Goal: Use online tool/utility: Utilize a website feature to perform a specific function

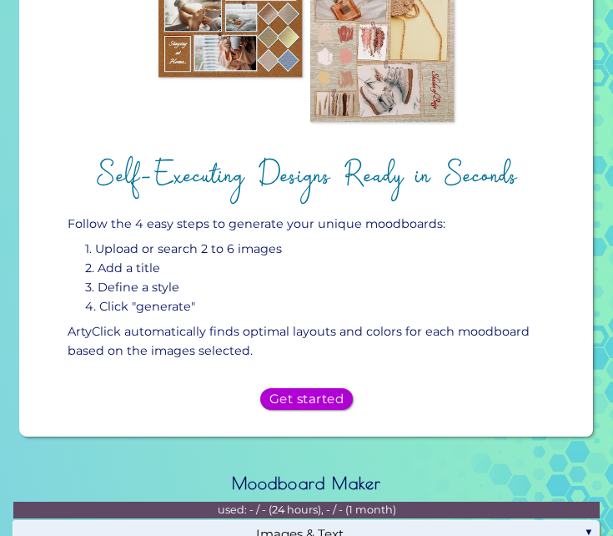
click at [308, 403] on h5 "Get started" at bounding box center [306, 399] width 67 height 12
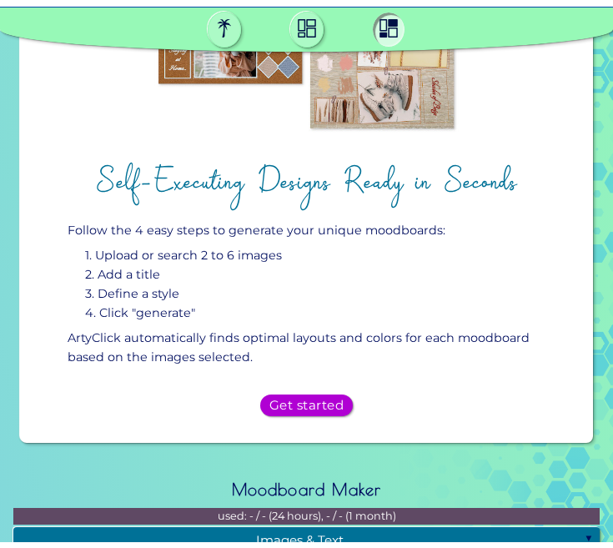
scroll to position [1073, 0]
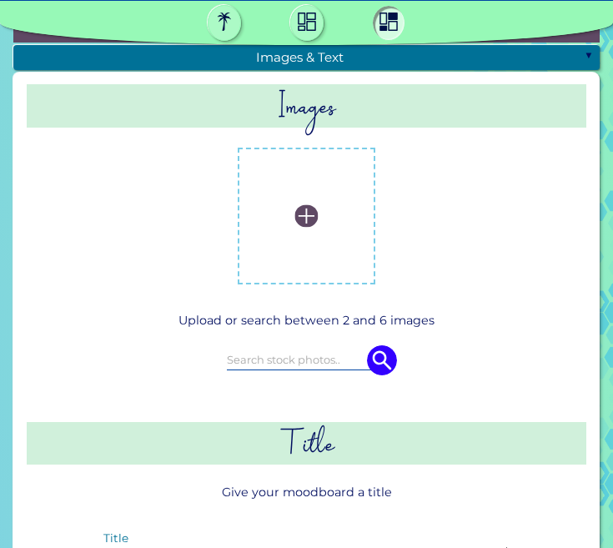
click at [314, 216] on img at bounding box center [306, 215] width 23 height 23
click at [0, 0] on input "file" at bounding box center [0, 0] width 0 height 0
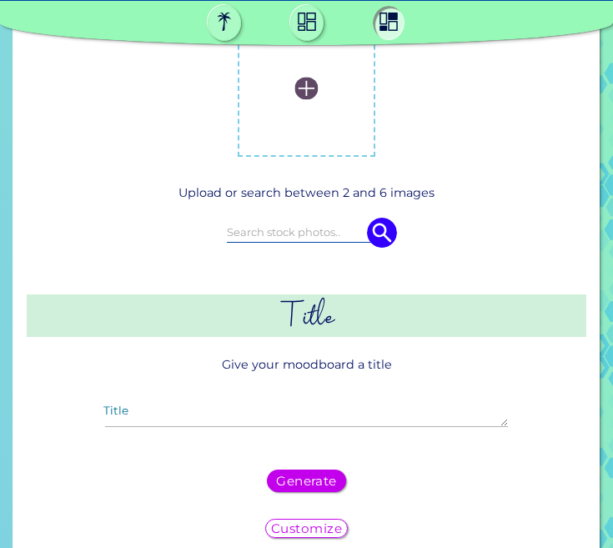
scroll to position [1156, 0]
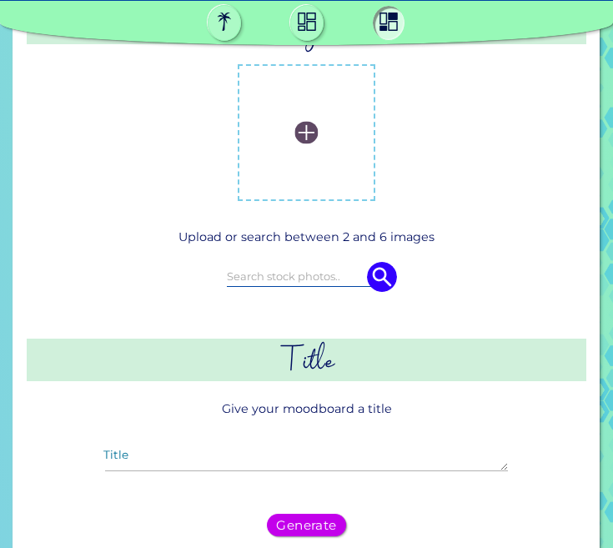
click at [279, 272] on input at bounding box center [307, 276] width 160 height 18
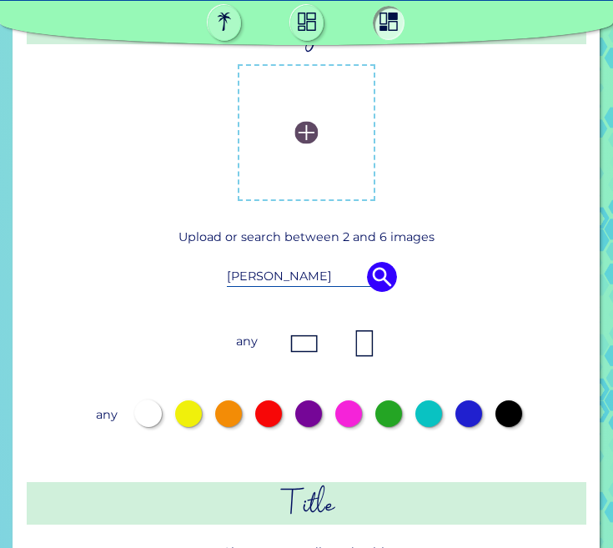
click at [379, 275] on img at bounding box center [382, 277] width 30 height 30
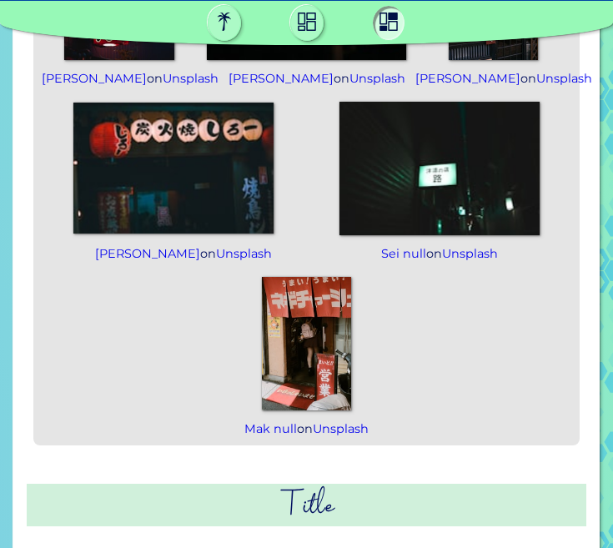
scroll to position [1657, 0]
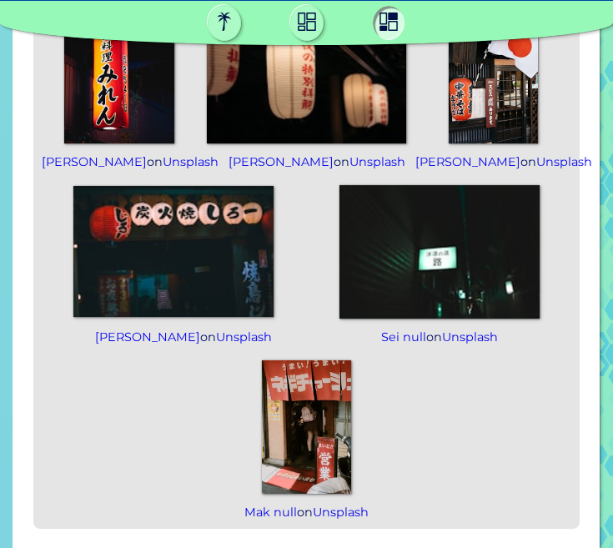
click at [444, 277] on img at bounding box center [440, 251] width 200 height 133
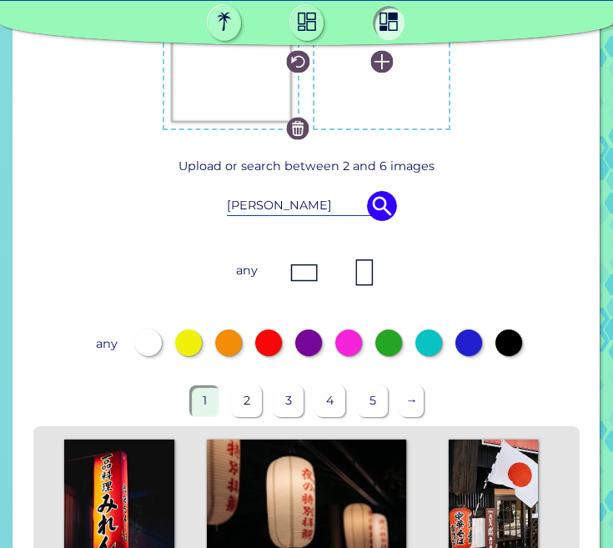
scroll to position [1156, 0]
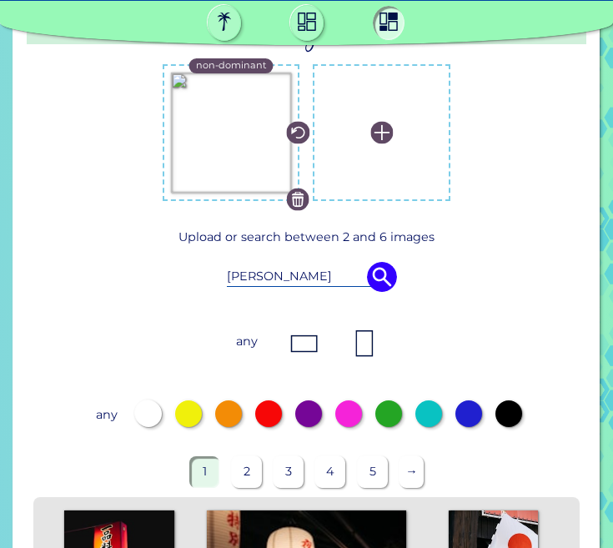
drag, startPoint x: 333, startPoint y: 275, endPoint x: 158, endPoint y: 266, distance: 174.6
click at [158, 266] on div "[PERSON_NAME]" at bounding box center [307, 277] width 492 height 47
click at [395, 274] on img at bounding box center [382, 277] width 30 height 30
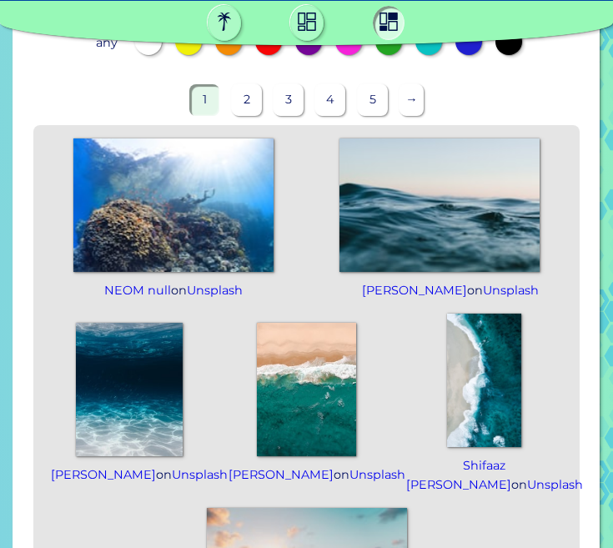
scroll to position [1490, 0]
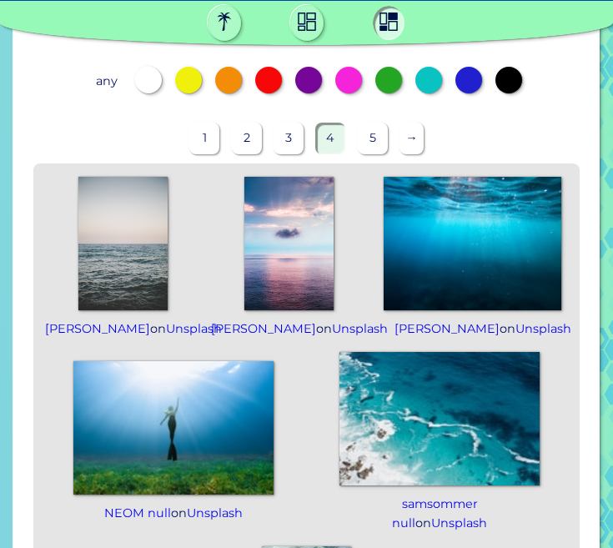
click at [282, 246] on img at bounding box center [288, 243] width 89 height 133
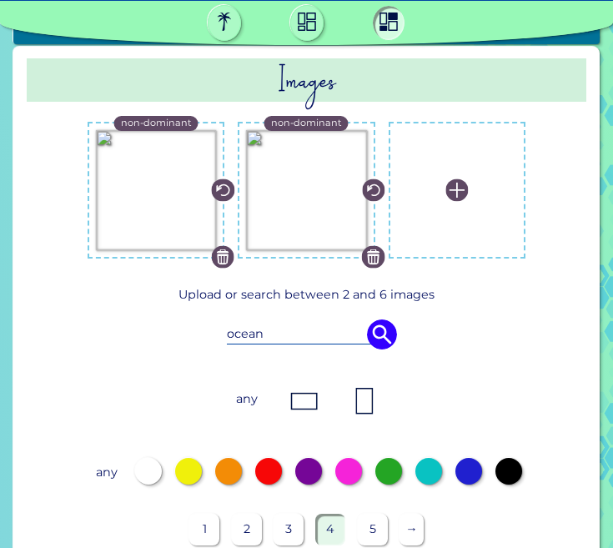
scroll to position [1073, 0]
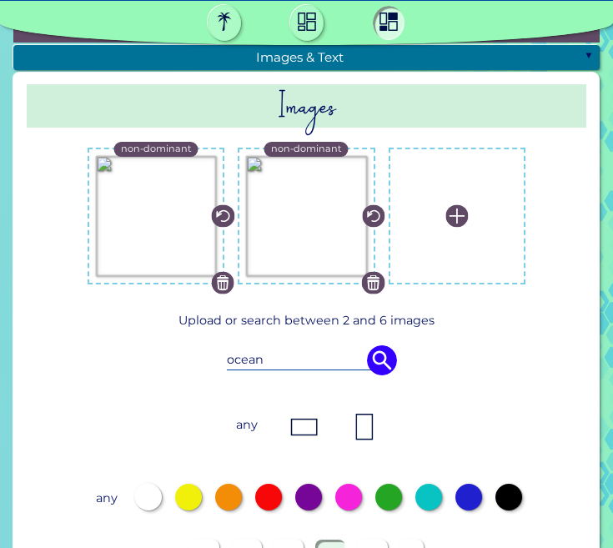
drag, startPoint x: 278, startPoint y: 339, endPoint x: 274, endPoint y: 363, distance: 24.4
click at [275, 342] on div "ocean" at bounding box center [307, 360] width 492 height 47
drag, startPoint x: 281, startPoint y: 360, endPoint x: 163, endPoint y: 329, distance: 121.8
click at [166, 351] on div "ocean" at bounding box center [307, 360] width 492 height 47
click at [382, 360] on img at bounding box center [382, 360] width 30 height 30
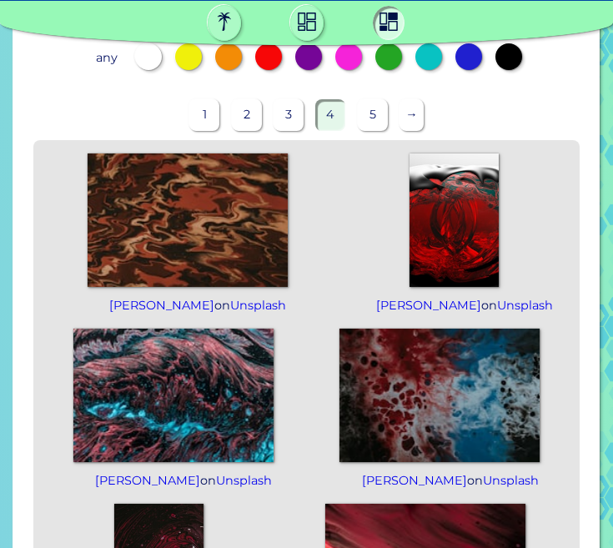
scroll to position [1490, 0]
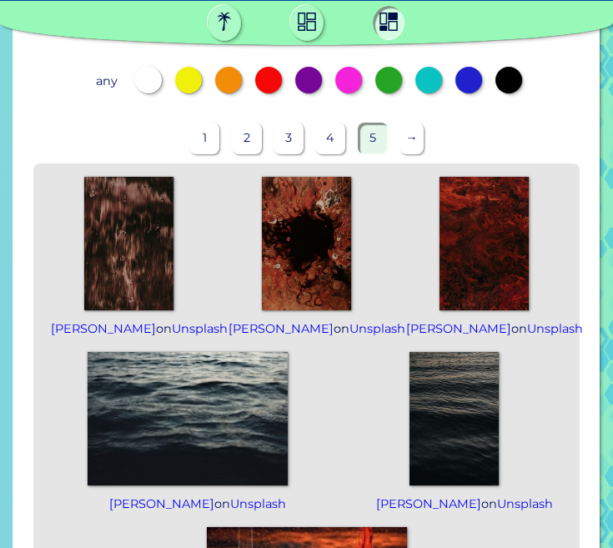
click at [414, 145] on p "→" at bounding box center [412, 138] width 24 height 31
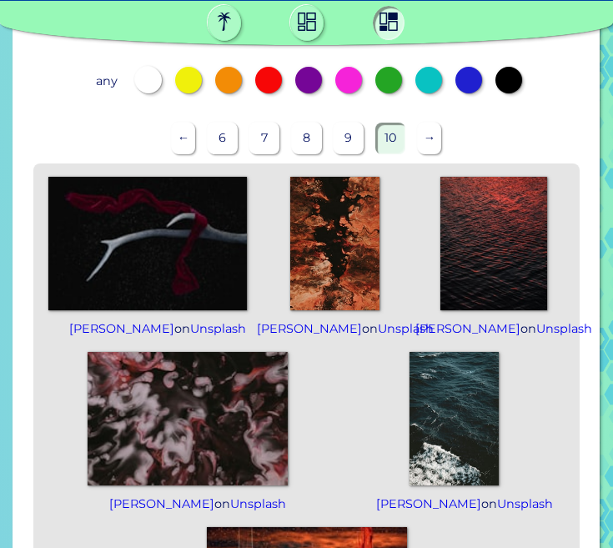
click at [168, 259] on img at bounding box center [147, 243] width 199 height 133
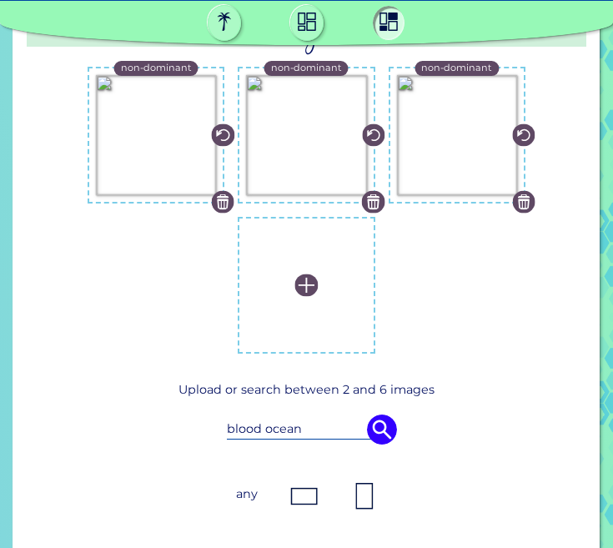
scroll to position [1139, 0]
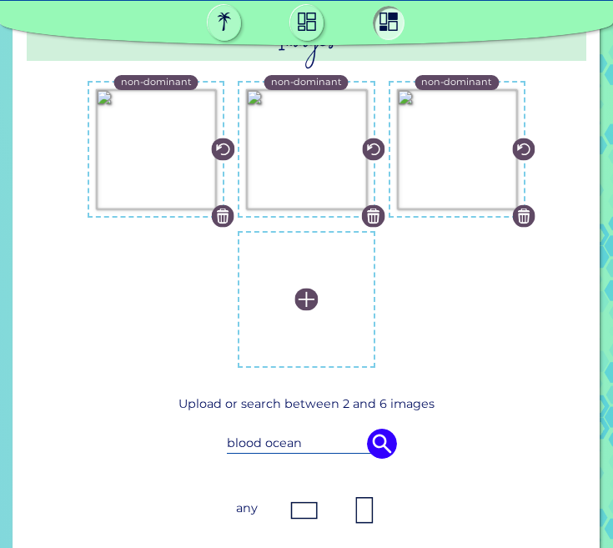
drag, startPoint x: 293, startPoint y: 441, endPoint x: 176, endPoint y: 433, distance: 117.1
click at [176, 433] on div "blood ocean" at bounding box center [307, 443] width 492 height 47
type input "k"
click at [390, 431] on img at bounding box center [382, 444] width 30 height 30
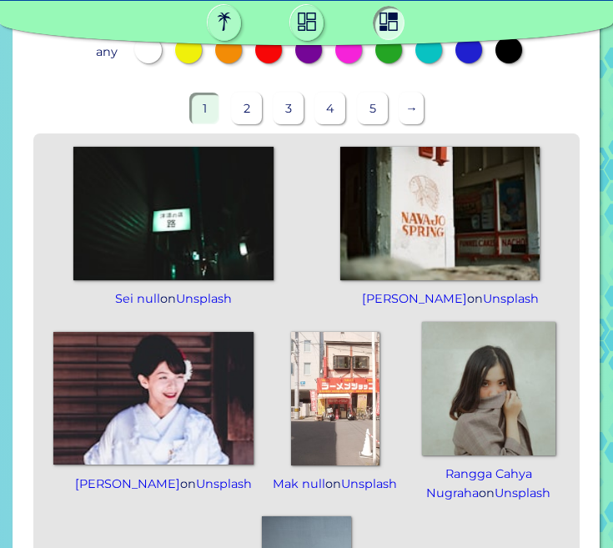
scroll to position [1640, 0]
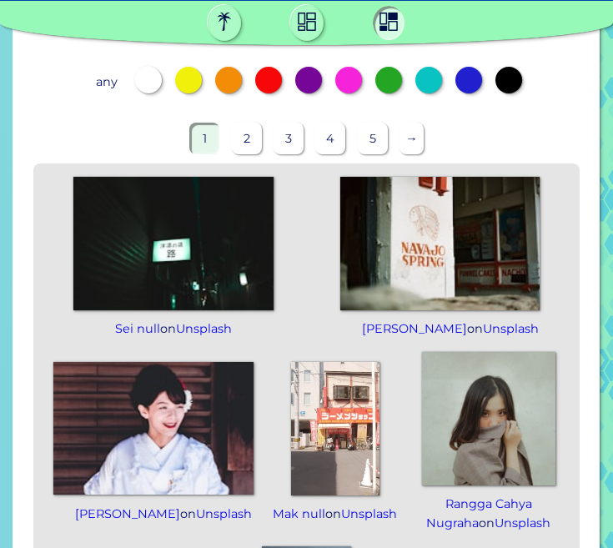
click at [416, 133] on p "→" at bounding box center [412, 138] width 24 height 31
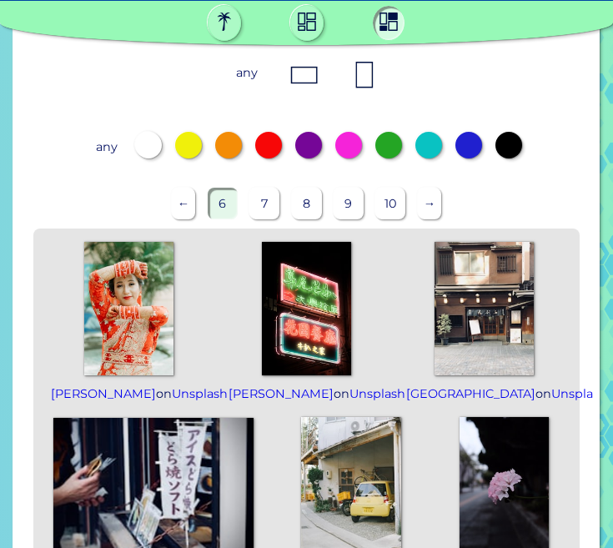
scroll to position [1306, 0]
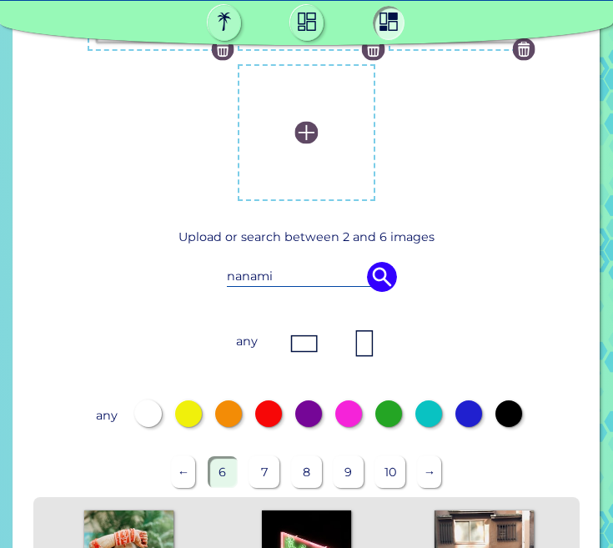
drag, startPoint x: 297, startPoint y: 269, endPoint x: 163, endPoint y: 278, distance: 134.6
click at [163, 278] on div "nanami" at bounding box center [307, 277] width 492 height 47
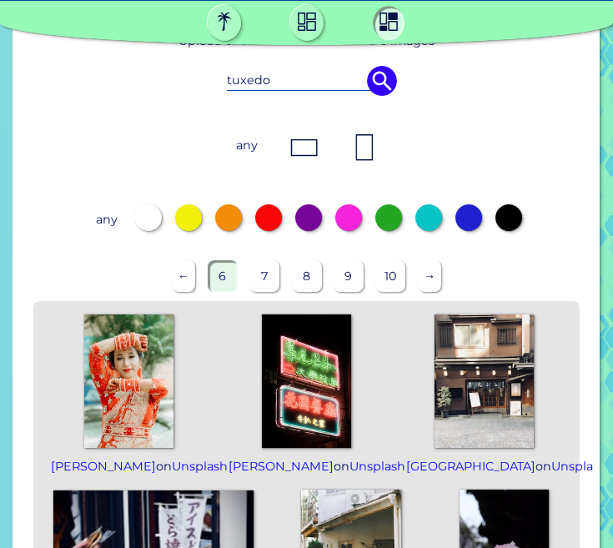
scroll to position [1473, 0]
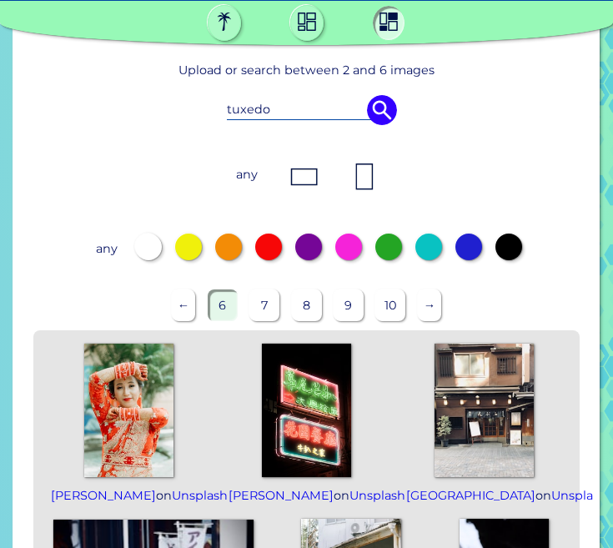
click at [375, 109] on img at bounding box center [382, 110] width 30 height 30
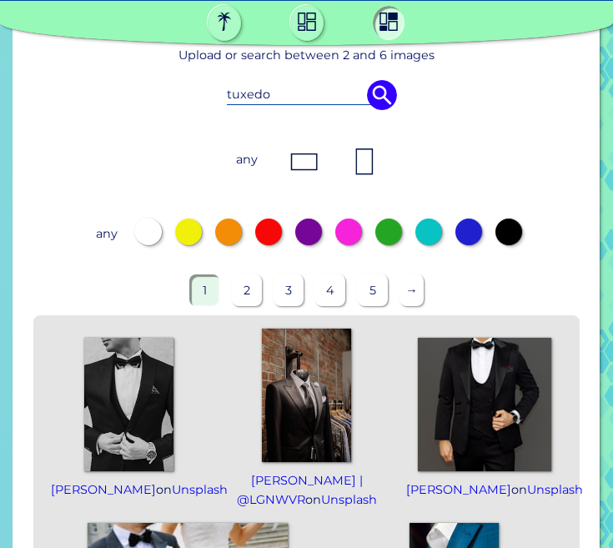
scroll to position [1390, 0]
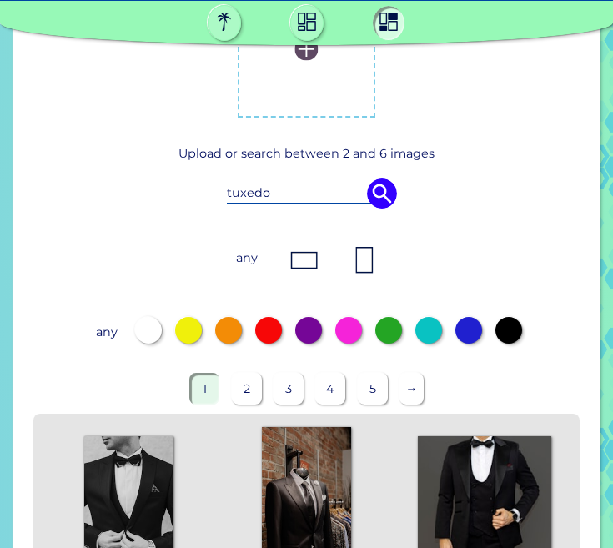
click at [281, 192] on input "tuxedo" at bounding box center [307, 193] width 160 height 18
drag, startPoint x: 288, startPoint y: 196, endPoint x: 181, endPoint y: 194, distance: 106.8
click at [181, 194] on div "tuxedo" at bounding box center [307, 193] width 492 height 47
type input "jujutsu kaisen"
click at [383, 190] on img at bounding box center [382, 194] width 30 height 30
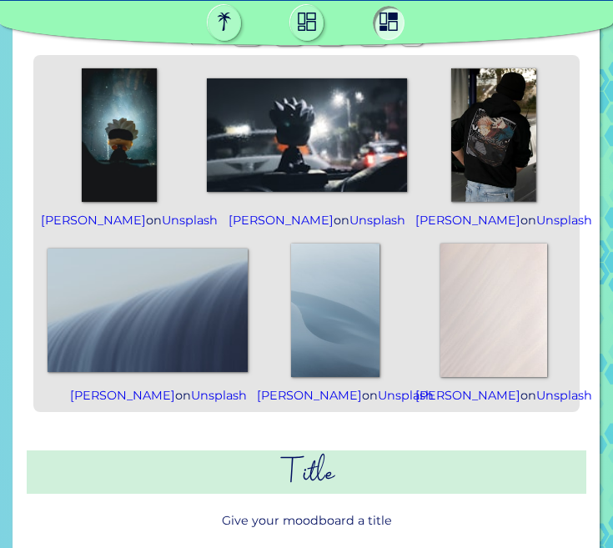
scroll to position [1640, 0]
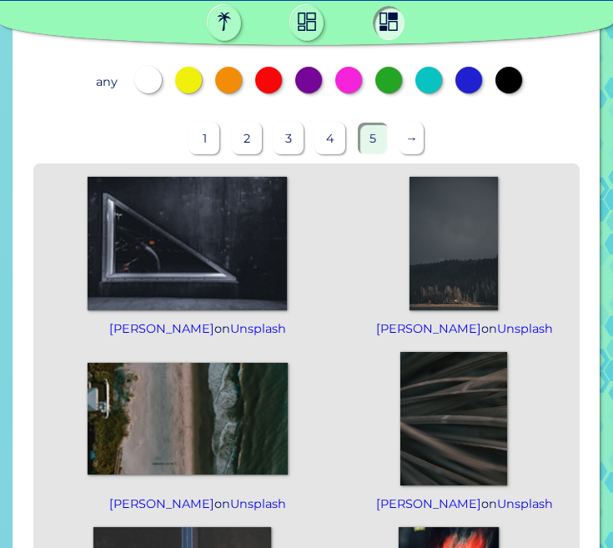
click at [399, 155] on div "1 2 3 4 5 →" at bounding box center [306, 138] width 546 height 43
click at [262, 445] on img at bounding box center [188, 418] width 200 height 133
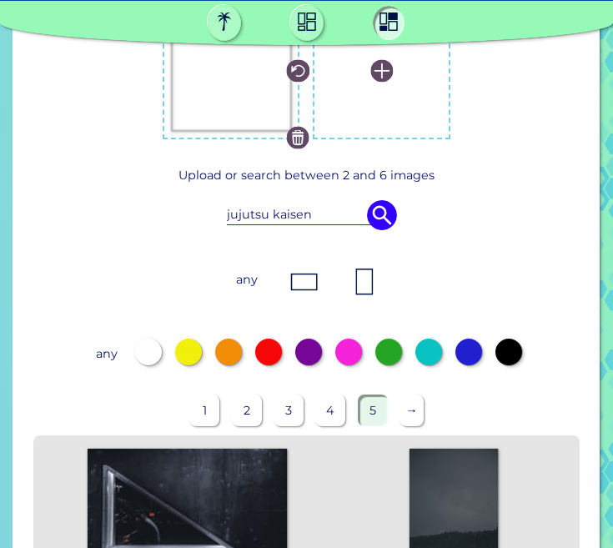
scroll to position [1390, 0]
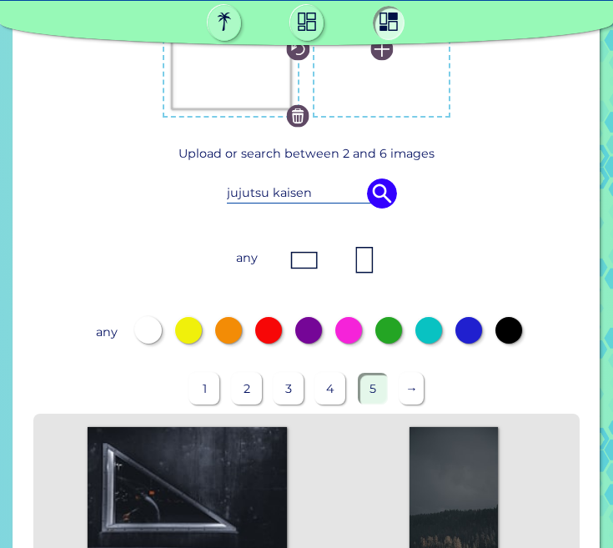
drag, startPoint x: 295, startPoint y: 191, endPoint x: 101, endPoint y: 177, distance: 194.9
click at [101, 177] on div "jujutsu kaisen" at bounding box center [307, 193] width 492 height 47
click at [391, 186] on img at bounding box center [382, 194] width 30 height 30
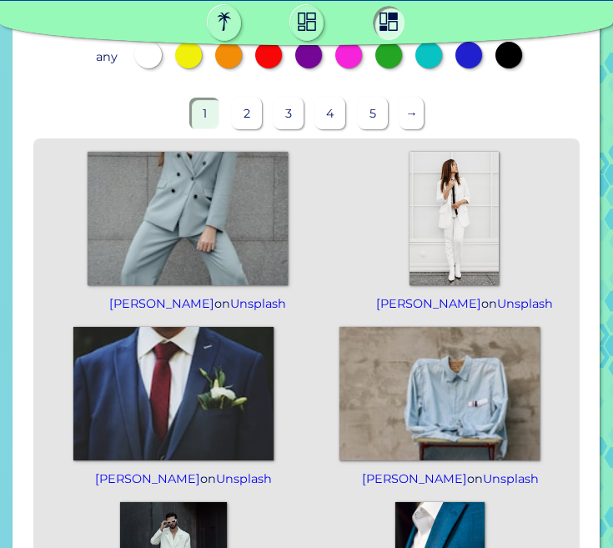
scroll to position [1640, 0]
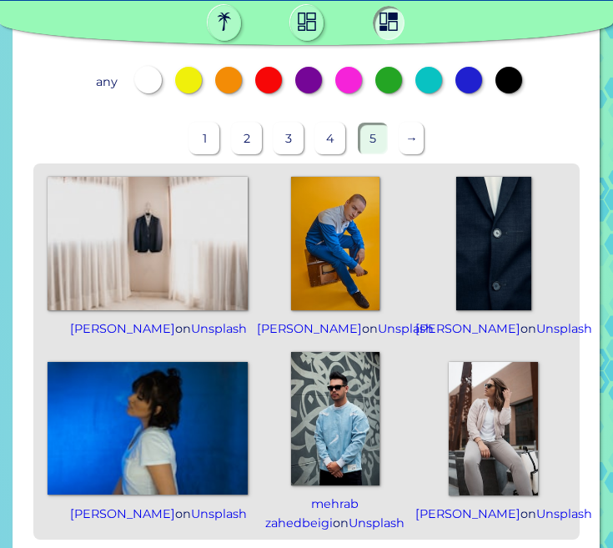
click at [415, 132] on p "→" at bounding box center [412, 138] width 24 height 31
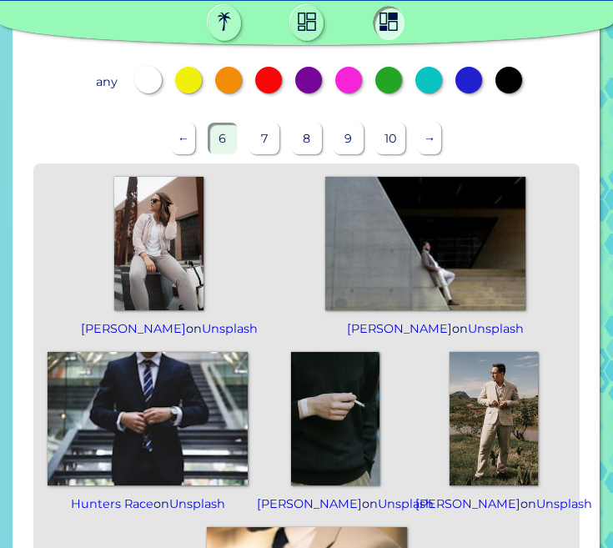
click at [183, 140] on p "←" at bounding box center [184, 138] width 24 height 31
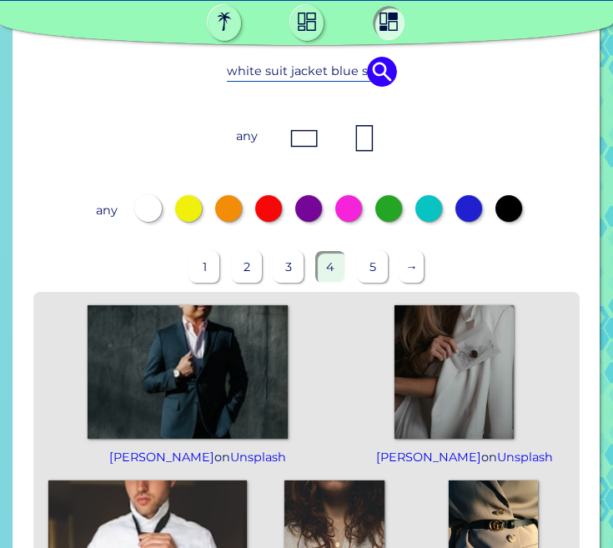
scroll to position [1473, 0]
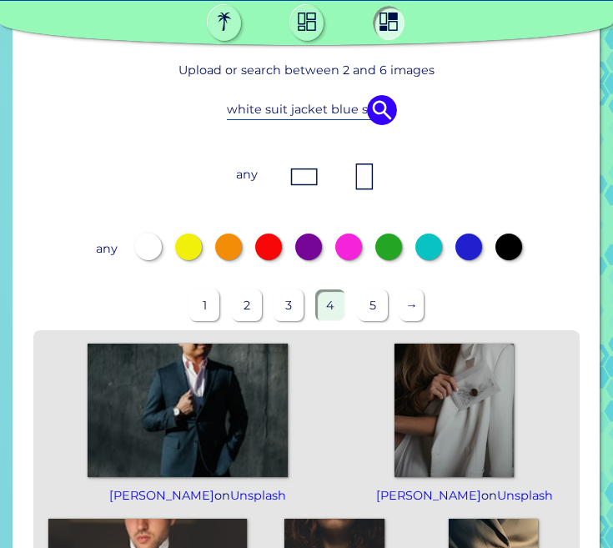
click at [340, 106] on input "white suit jacket blue shirt" at bounding box center [307, 109] width 160 height 18
drag, startPoint x: 341, startPoint y: 105, endPoint x: 194, endPoint y: 88, distance: 148.7
click at [194, 88] on div "white suit jacket blue shirt" at bounding box center [307, 110] width 492 height 47
drag, startPoint x: 287, startPoint y: 108, endPoint x: 102, endPoint y: 113, distance: 185.2
click at [102, 113] on div "ue shirt" at bounding box center [307, 110] width 492 height 47
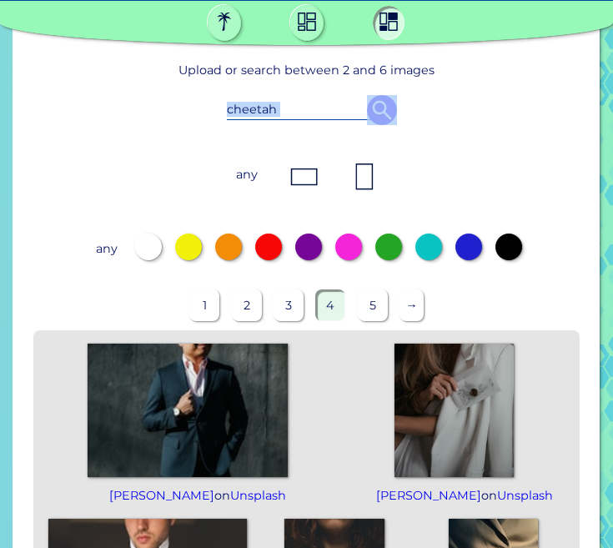
click at [396, 112] on div "cheetah" at bounding box center [307, 110] width 492 height 47
click at [390, 113] on img at bounding box center [382, 110] width 30 height 30
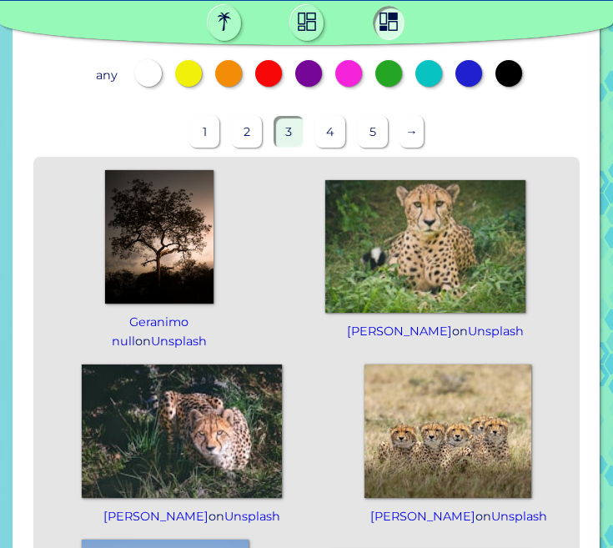
scroll to position [1640, 0]
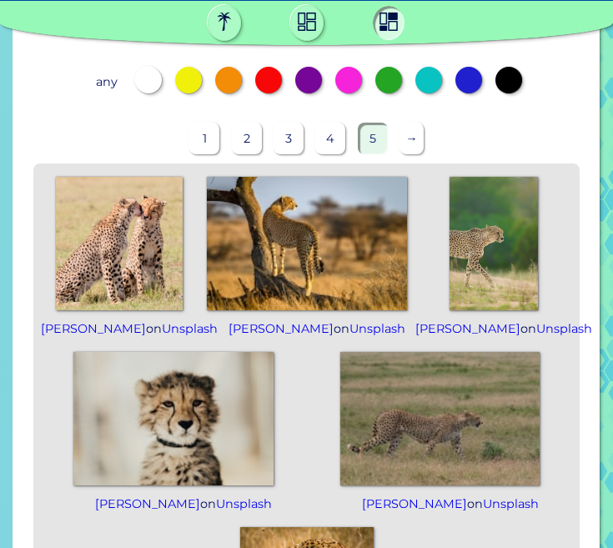
click at [413, 143] on p "→" at bounding box center [412, 138] width 24 height 31
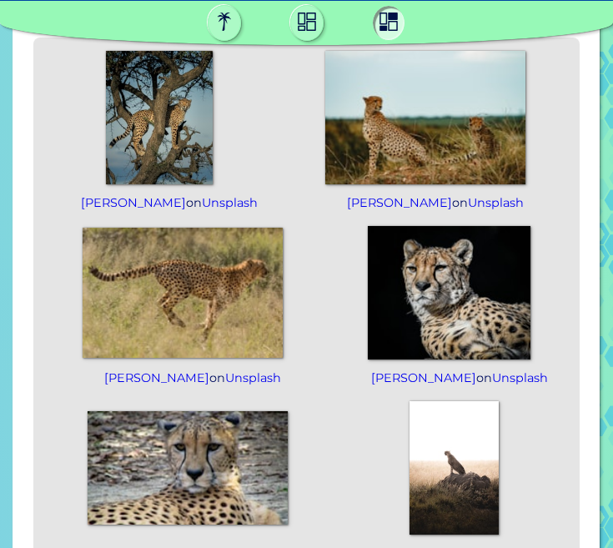
scroll to position [1798, 0]
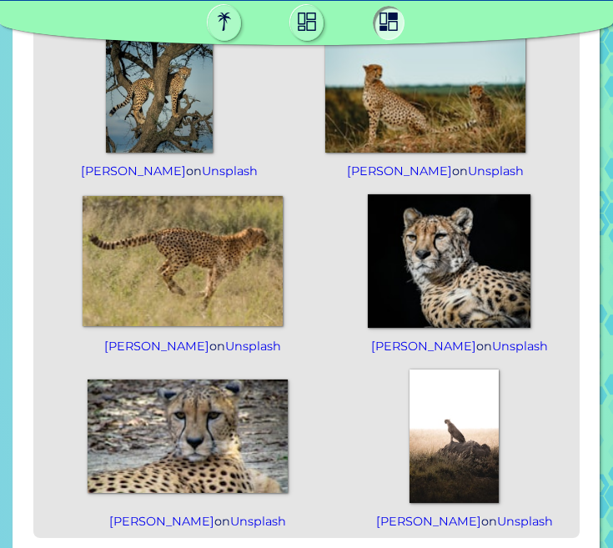
click at [480, 237] on img at bounding box center [449, 260] width 163 height 133
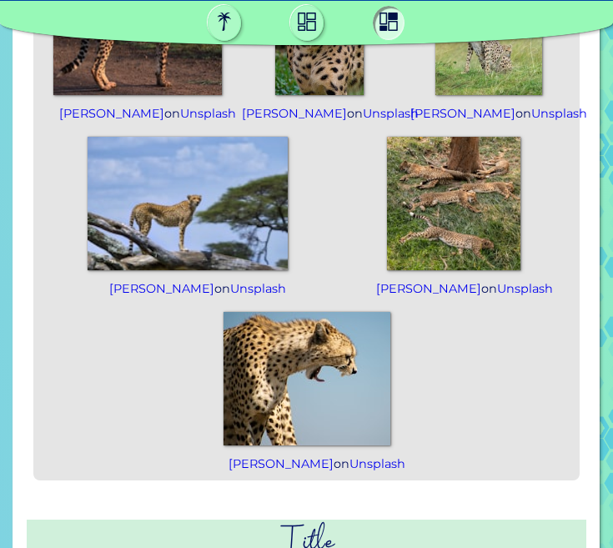
scroll to position [1881, 0]
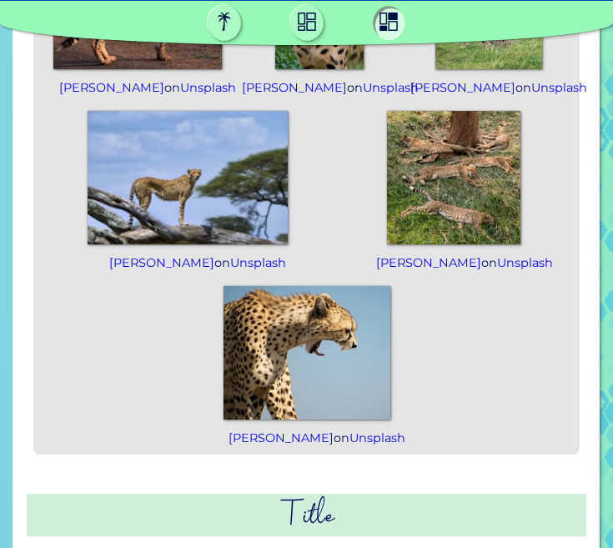
click at [344, 389] on img at bounding box center [307, 352] width 167 height 133
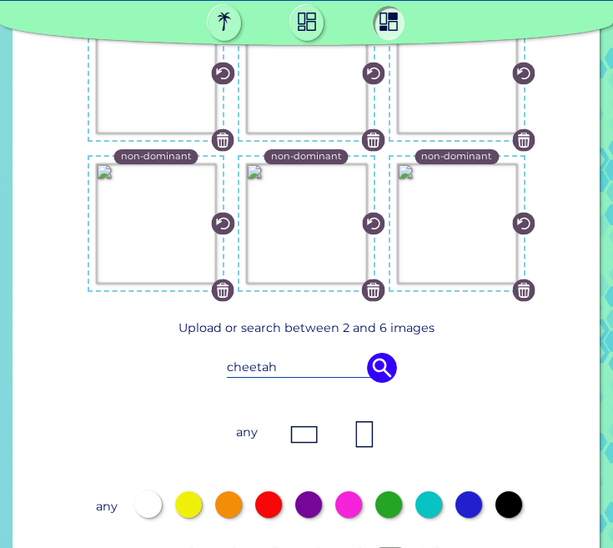
scroll to position [1214, 0]
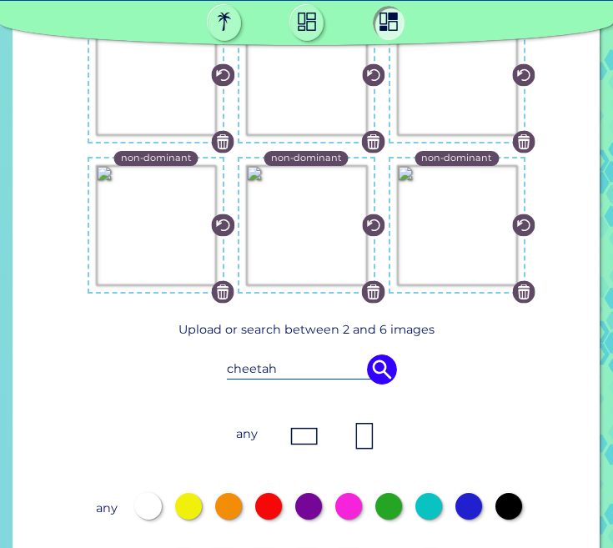
click at [371, 141] on img at bounding box center [373, 141] width 23 height 23
click at [378, 218] on img at bounding box center [373, 225] width 23 height 23
click at [377, 219] on img at bounding box center [373, 225] width 23 height 23
click at [375, 220] on img at bounding box center [373, 225] width 23 height 23
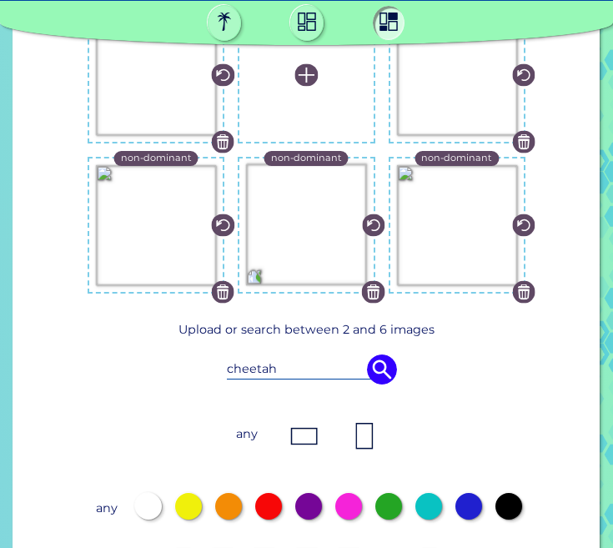
click at [375, 220] on img at bounding box center [373, 225] width 23 height 23
click at [367, 293] on img at bounding box center [373, 292] width 23 height 23
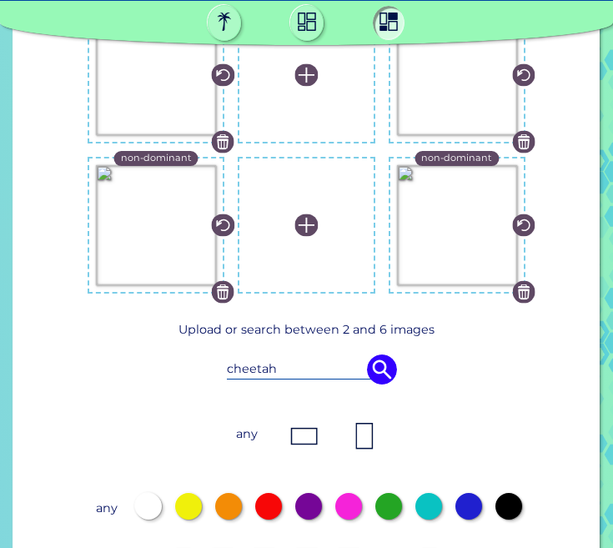
drag, startPoint x: 304, startPoint y: 363, endPoint x: 156, endPoint y: 365, distance: 148.5
click at [156, 365] on div "cheetah" at bounding box center [307, 369] width 492 height 47
type input "ocean plant"
click at [390, 360] on img at bounding box center [382, 370] width 30 height 30
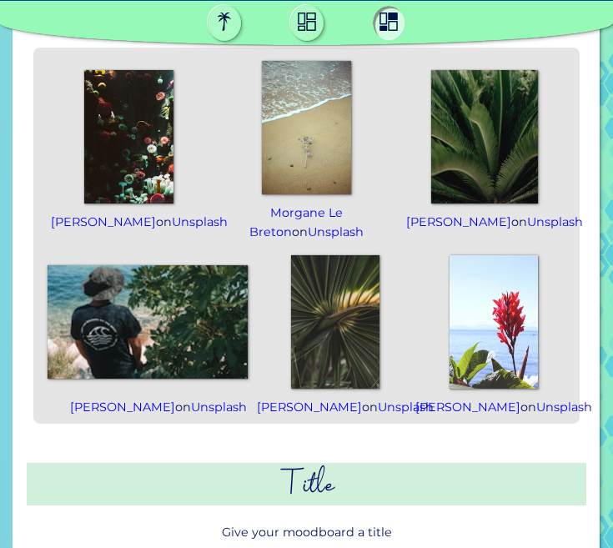
scroll to position [1798, 0]
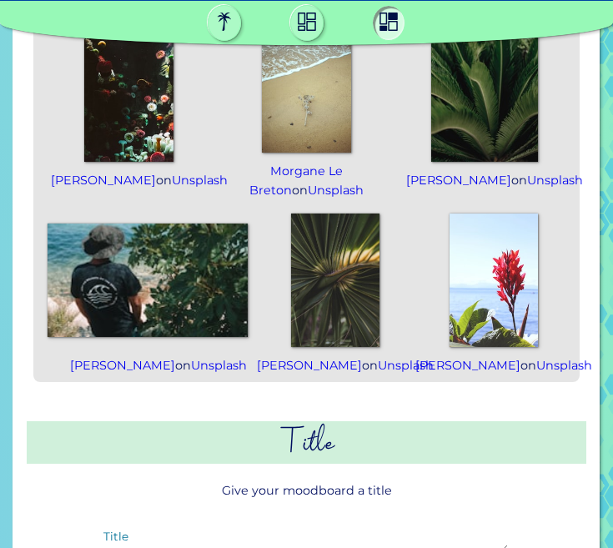
click at [503, 292] on img at bounding box center [494, 280] width 89 height 133
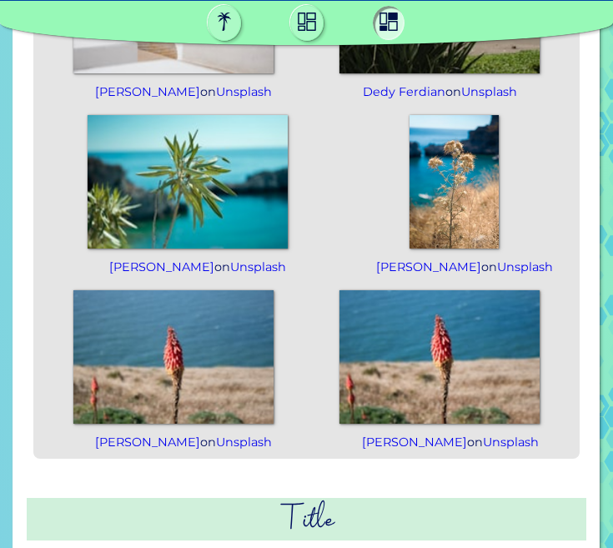
scroll to position [1881, 0]
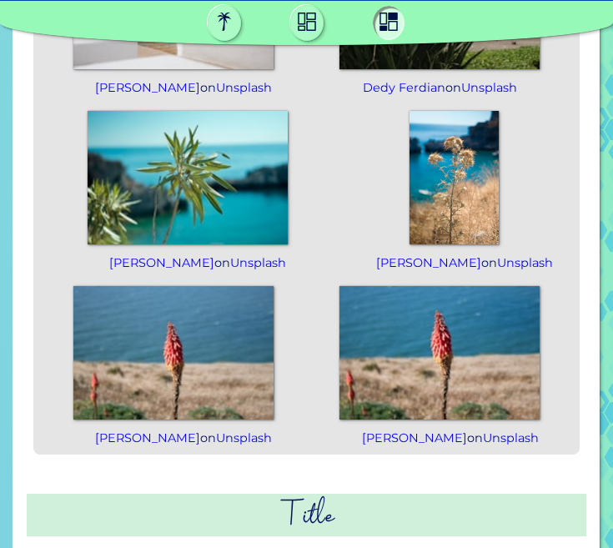
click at [214, 203] on img at bounding box center [188, 177] width 200 height 133
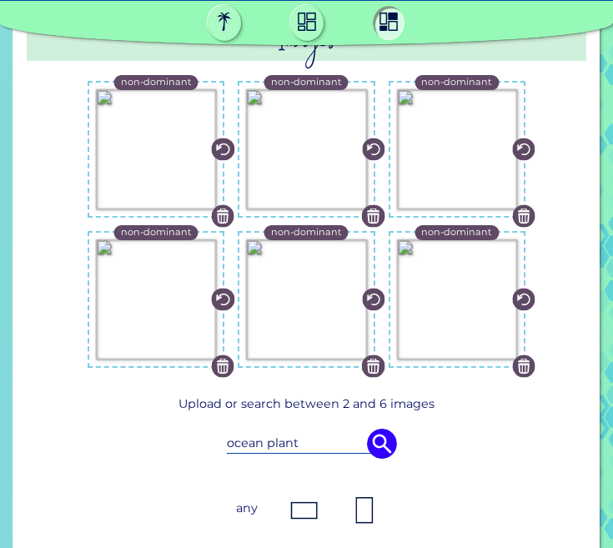
scroll to position [1130, 0]
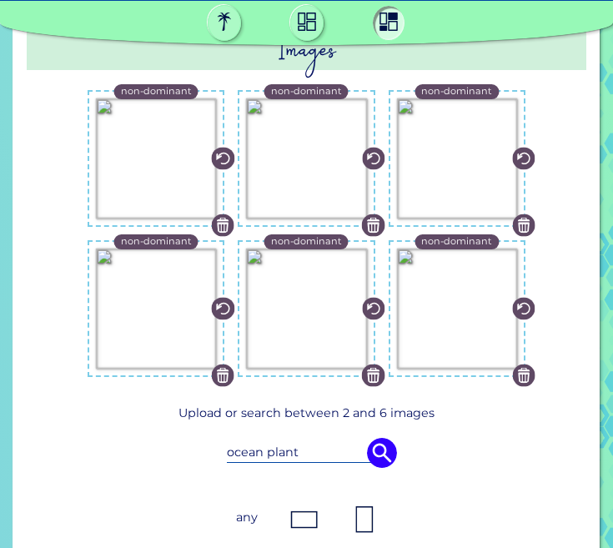
click at [375, 221] on img at bounding box center [373, 225] width 23 height 23
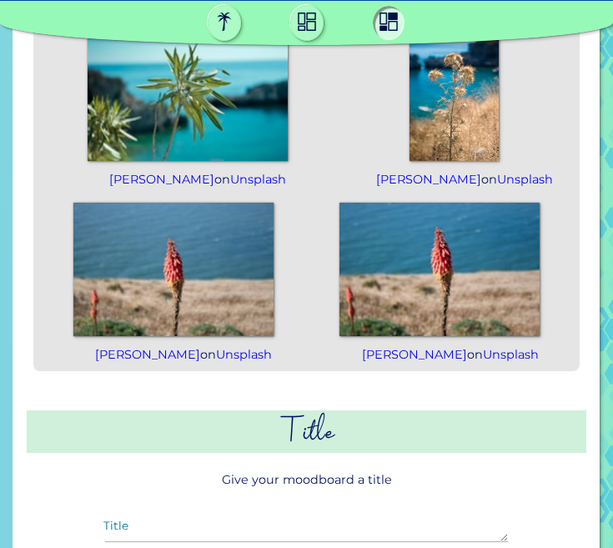
scroll to position [2048, 0]
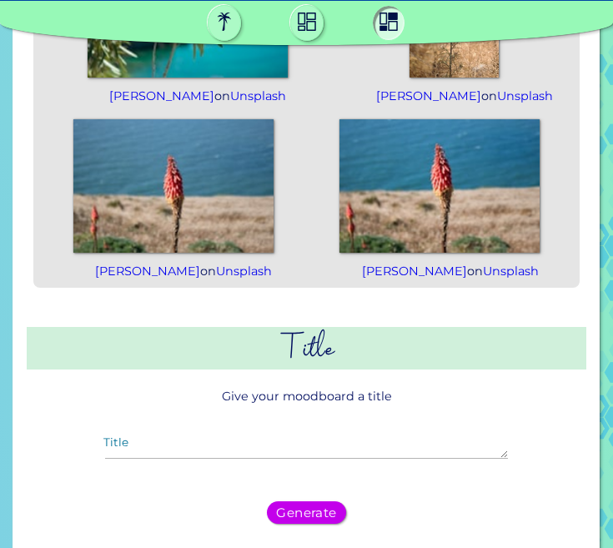
click at [343, 369] on h2 "Title" at bounding box center [307, 348] width 560 height 43
click at [314, 370] on h2 "Title" at bounding box center [307, 348] width 560 height 43
click at [307, 370] on h2 "Title" at bounding box center [307, 348] width 560 height 43
click at [302, 459] on textarea "Title" at bounding box center [306, 449] width 403 height 20
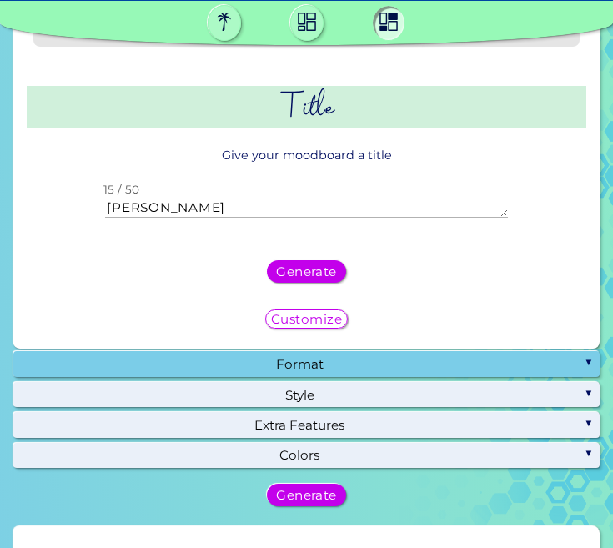
scroll to position [2298, 0]
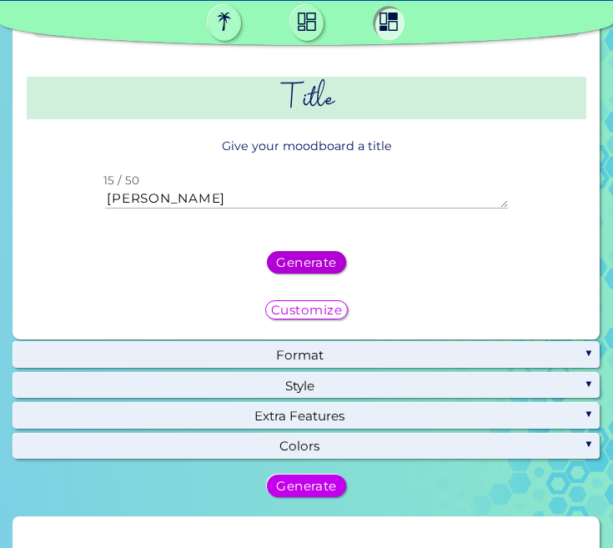
type textarea "[PERSON_NAME]"
click at [320, 269] on h5 "Generate" at bounding box center [306, 263] width 55 height 12
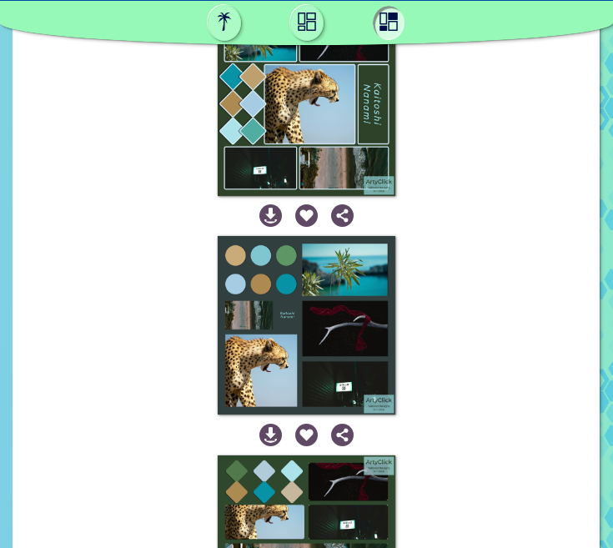
scroll to position [2784, 0]
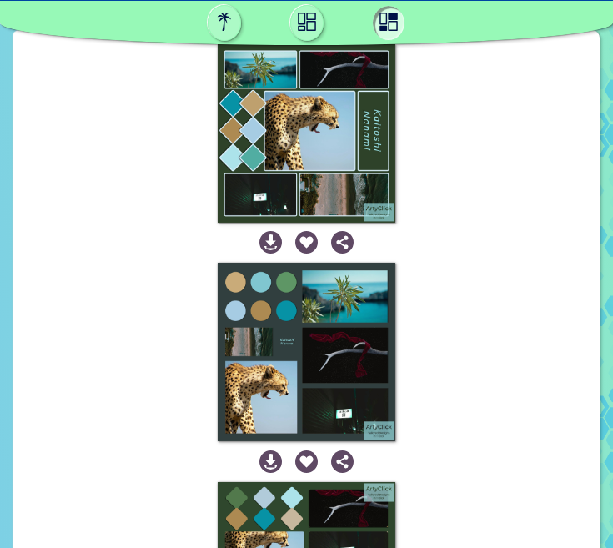
click at [272, 254] on img at bounding box center [270, 242] width 23 height 23
